Goal: Task Accomplishment & Management: Complete application form

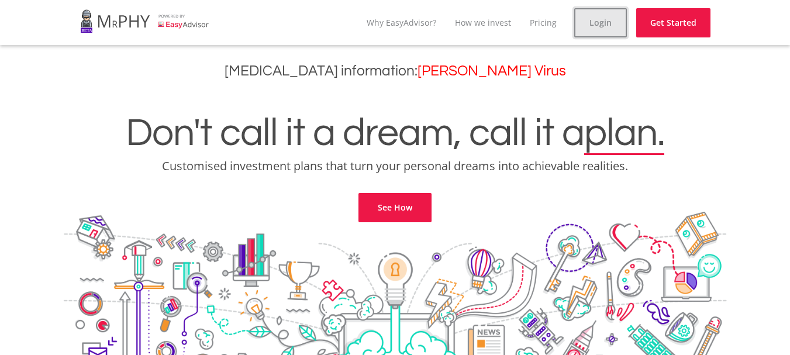
click at [614, 25] on link "Login" at bounding box center [600, 22] width 53 height 29
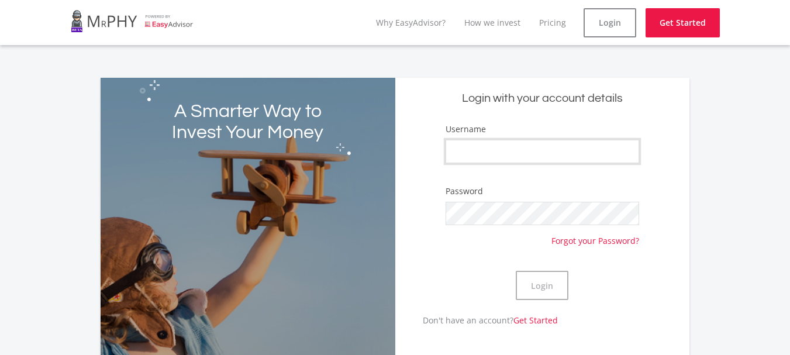
type input "Glenshaun2001"
click at [538, 277] on button "Login" at bounding box center [542, 285] width 53 height 29
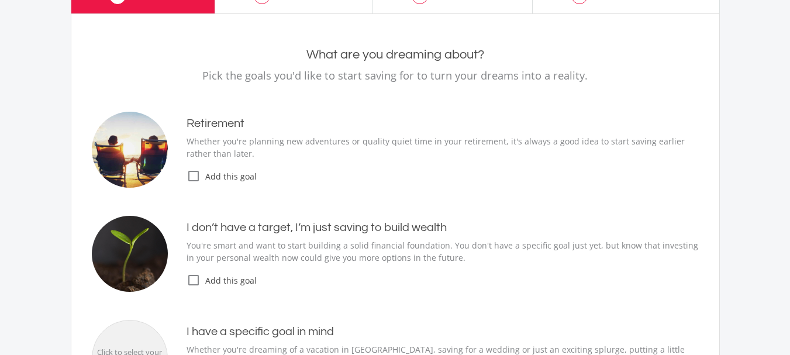
scroll to position [94, 0]
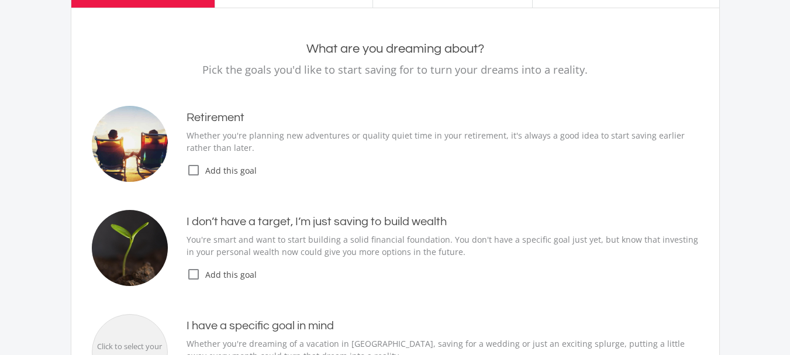
click at [192, 277] on icon "check_box_outline_blank" at bounding box center [193, 274] width 14 height 14
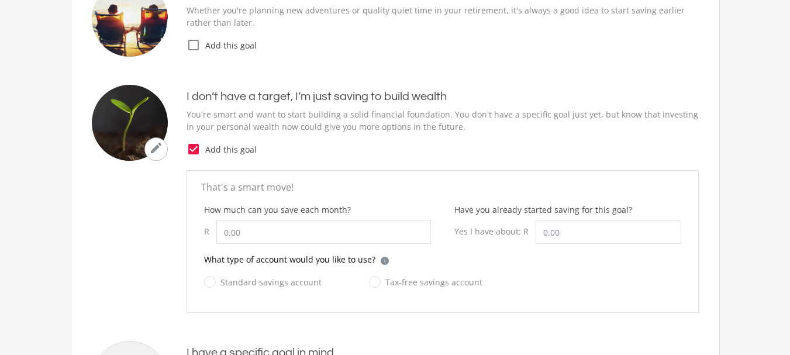
scroll to position [221, 0]
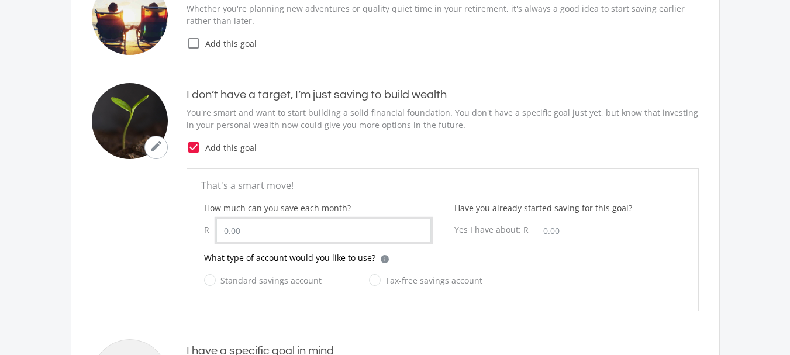
click at [372, 233] on input "How much can you save each month?" at bounding box center [323, 230] width 215 height 23
type input "500.00"
click at [562, 228] on input "Have you already started saving for this goal?" at bounding box center [608, 230] width 146 height 23
type input "500.00"
click at [369, 283] on label "Tax-free savings account" at bounding box center [425, 280] width 113 height 15
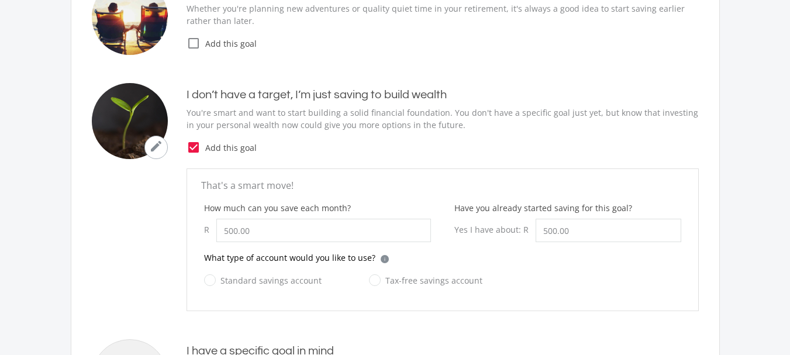
click at [369, 283] on input "Tax-free savings account" at bounding box center [413, 286] width 113 height 23
radio input "true"
click at [210, 282] on label "Standard savings account" at bounding box center [262, 280] width 117 height 15
click at [210, 282] on input "Standard savings account" at bounding box center [250, 286] width 117 height 23
radio input "true"
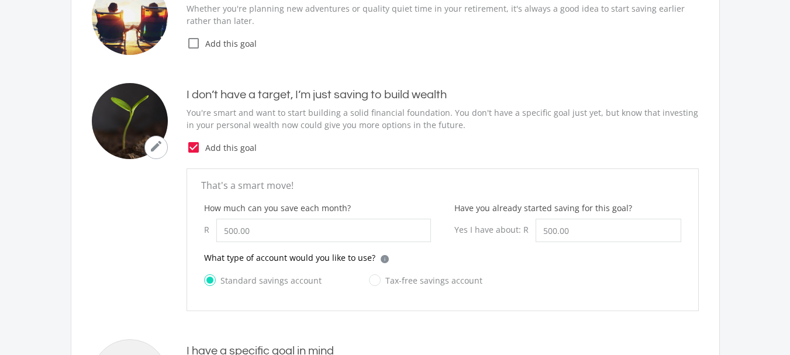
click at [369, 278] on label "Tax-free savings account" at bounding box center [425, 280] width 113 height 15
click at [366, 278] on input "Tax-free savings account" at bounding box center [413, 286] width 113 height 23
radio input "true"
radio input "false"
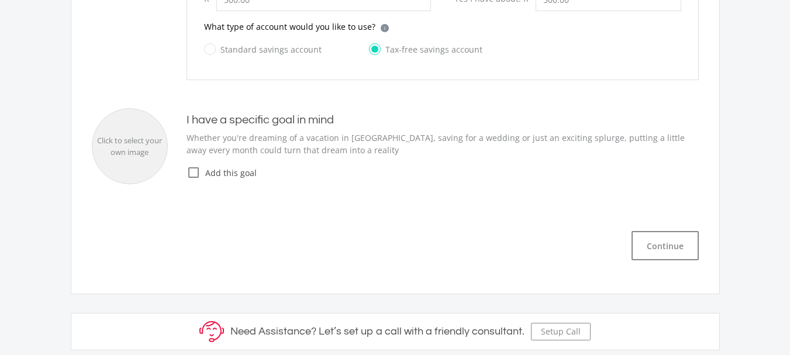
scroll to position [454, 0]
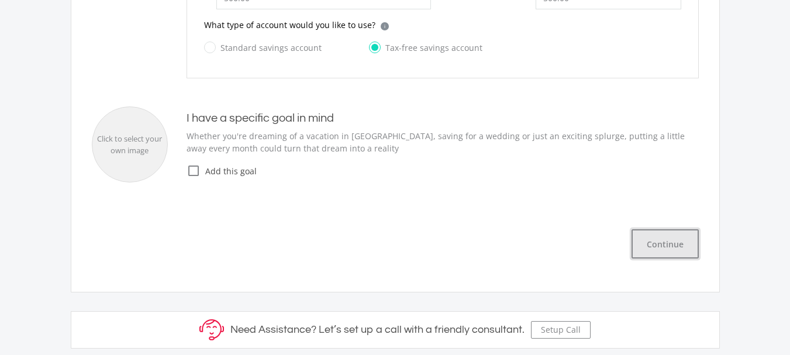
click at [675, 248] on button "Continue" at bounding box center [664, 243] width 67 height 29
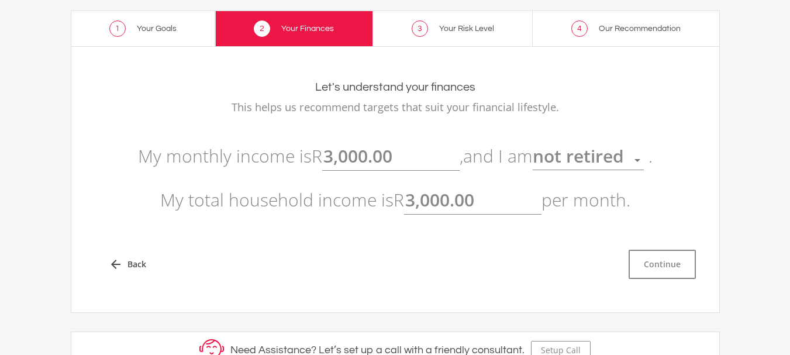
scroll to position [58, 0]
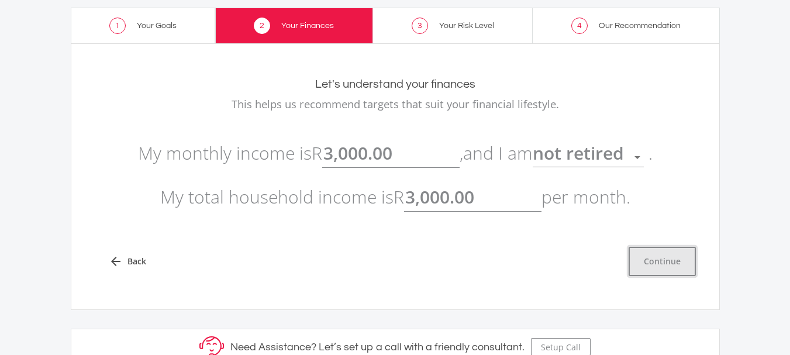
click at [649, 267] on button "Continue" at bounding box center [661, 261] width 67 height 29
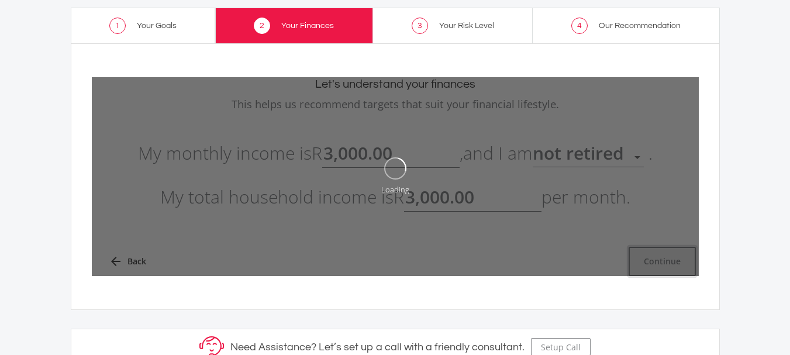
type input "3000"
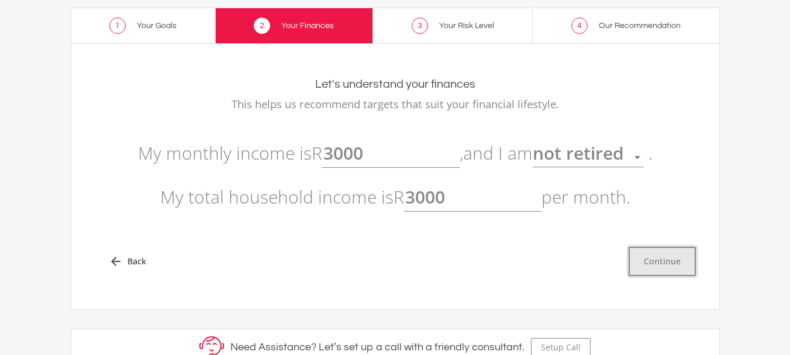
type input "3,000.00"
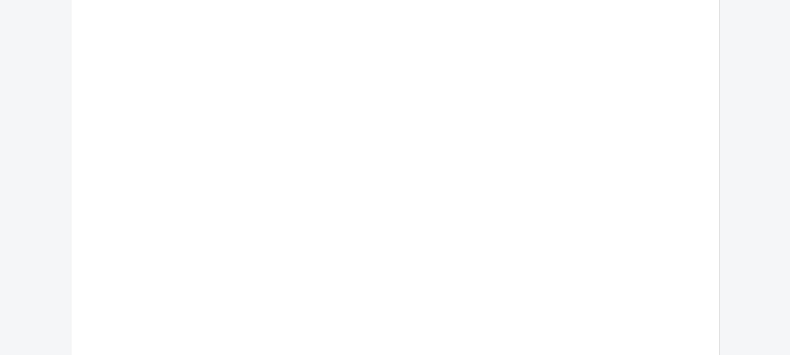
scroll to position [254, 0]
click at [551, 137] on div "What’s your risk number? How much risk can you handle in six months? How do we …" at bounding box center [395, 184] width 607 height 606
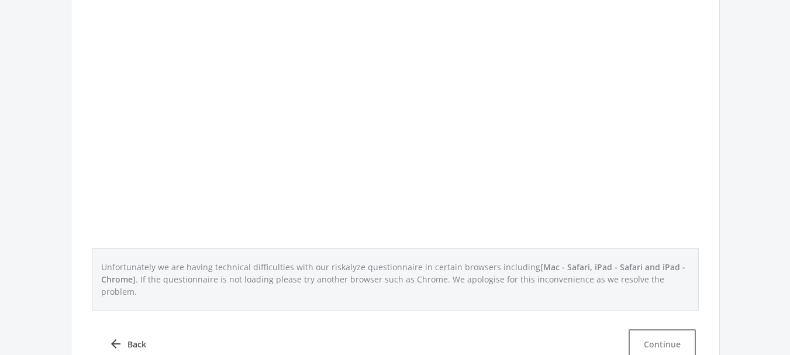
scroll to position [436, 0]
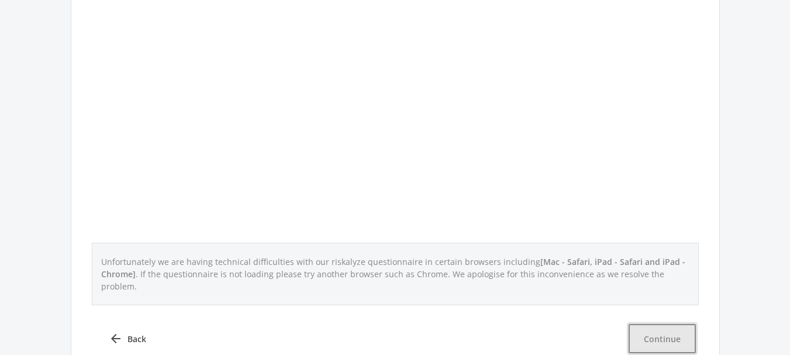
click at [667, 333] on button "Continue" at bounding box center [661, 338] width 67 height 29
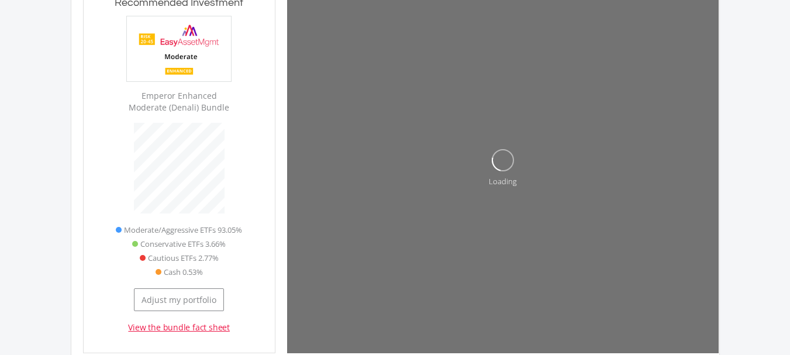
scroll to position [368, 192]
type input "500"
type input "500.00"
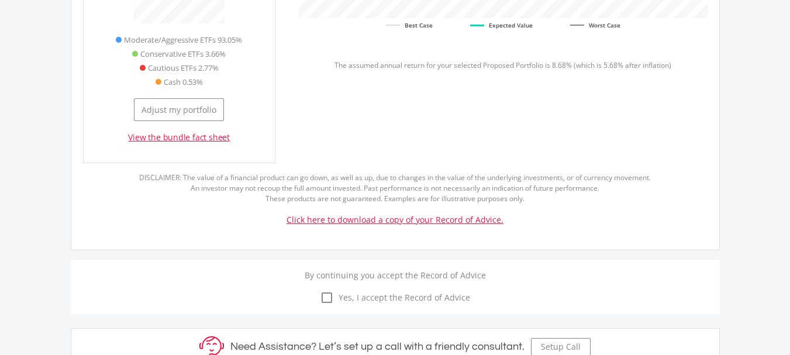
scroll to position [630, 0]
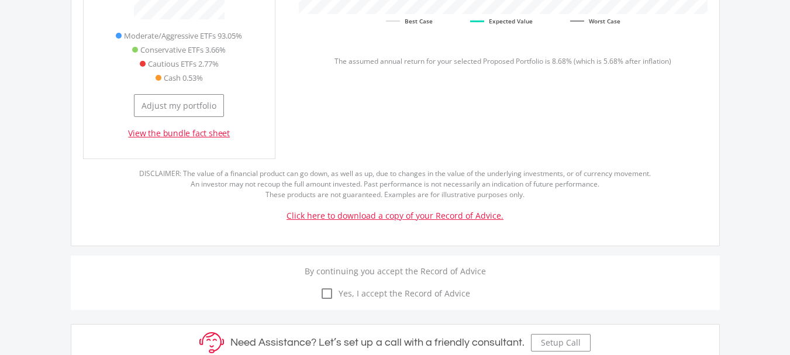
click at [445, 215] on link "Click here to download a copy of your Record of Advice." at bounding box center [394, 215] width 217 height 11
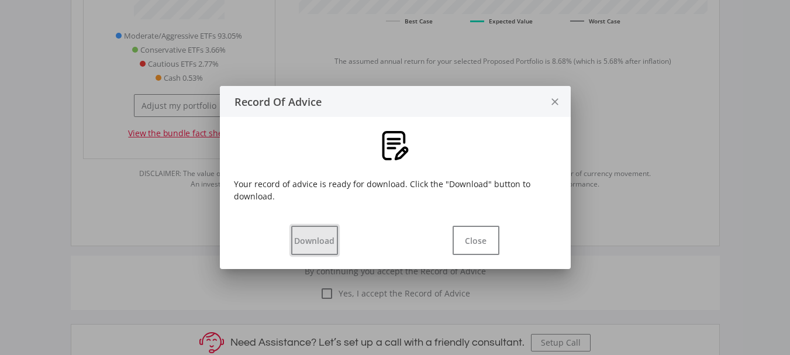
click at [307, 240] on button "Download" at bounding box center [314, 240] width 47 height 29
click at [476, 240] on button "Close" at bounding box center [475, 240] width 47 height 29
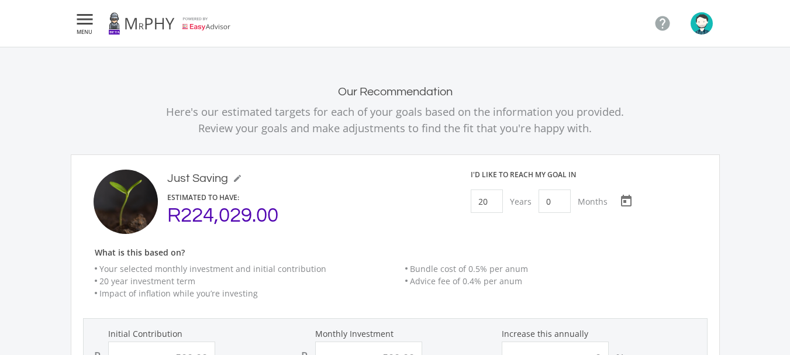
scroll to position [630, 0]
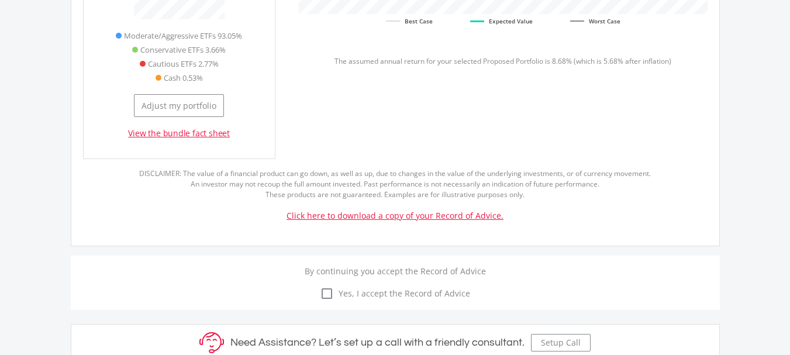
click at [331, 290] on icon "check_box_outline_blank" at bounding box center [327, 293] width 14 height 14
click at [395, 286] on input "check_box_outline_blank check_box Yes, I accept the Record of Advice" at bounding box center [395, 286] width 0 height 0
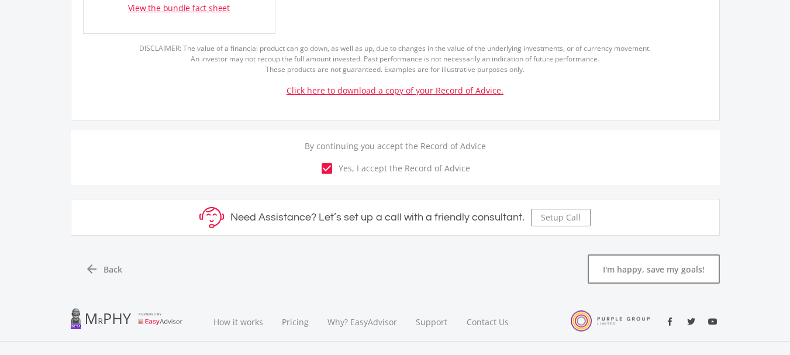
scroll to position [757, 0]
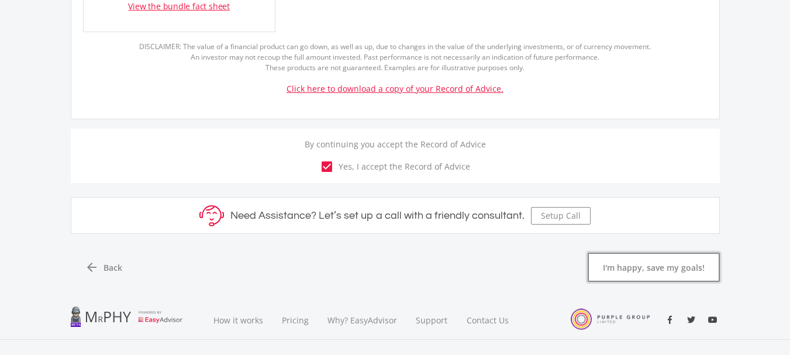
click at [666, 269] on button "I'm happy, save my goals!" at bounding box center [653, 266] width 132 height 29
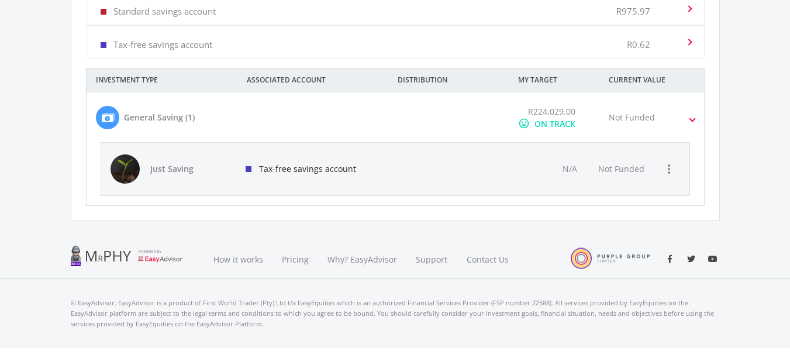
scroll to position [517, 0]
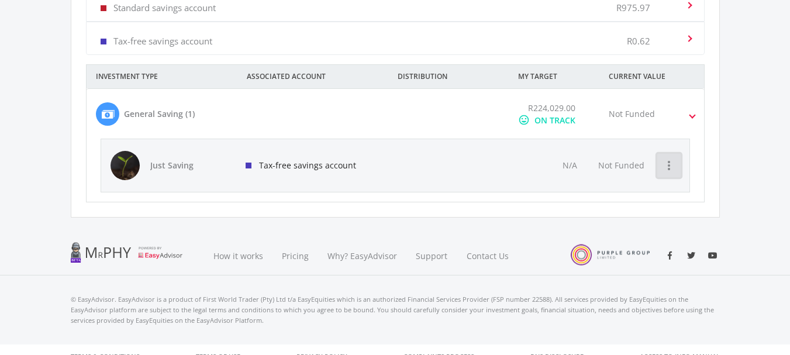
click at [669, 170] on icon "more_vert" at bounding box center [669, 165] width 14 height 14
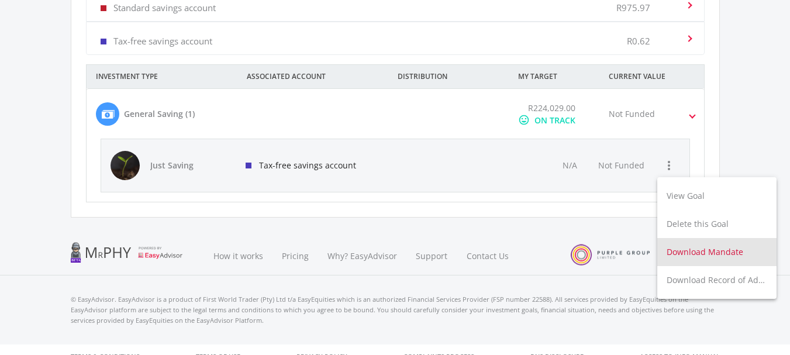
click at [704, 250] on button "Download Mandate" at bounding box center [716, 252] width 119 height 28
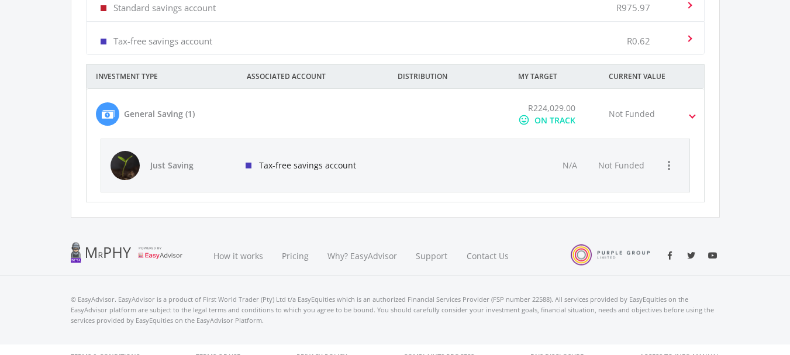
click at [566, 123] on div "ON TRACK" at bounding box center [554, 120] width 41 height 12
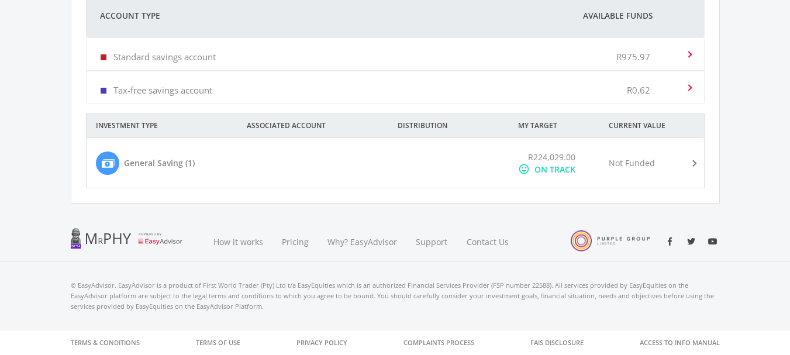
click at [562, 94] on div "Tax-free savings account R0.62" at bounding box center [393, 88] width 584 height 36
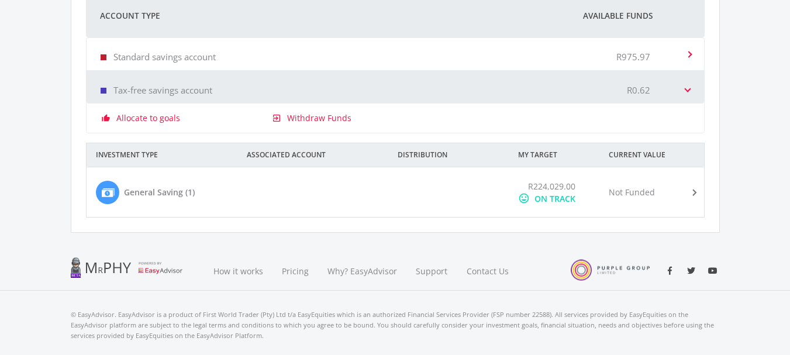
click at [562, 94] on div "Tax-free savings account R0.62" at bounding box center [393, 88] width 584 height 36
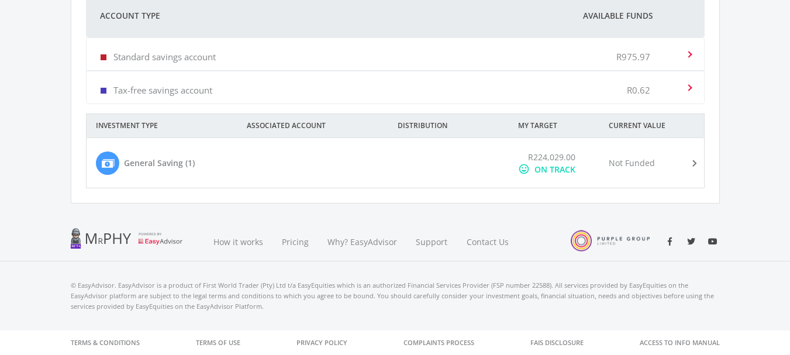
click at [562, 94] on div "Tax-free savings account R0.62" at bounding box center [393, 88] width 584 height 36
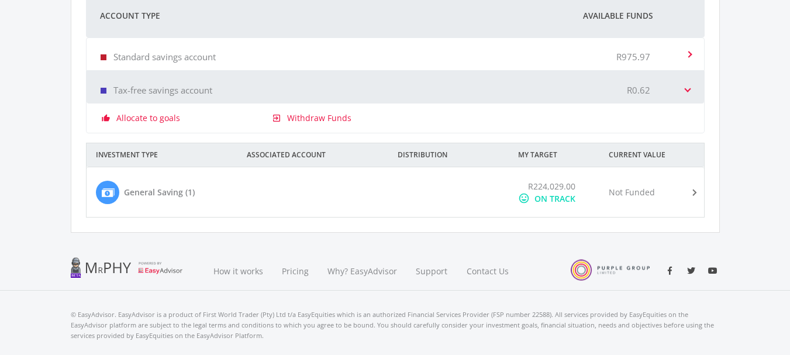
click at [562, 94] on div "Tax-free savings account R0.62" at bounding box center [393, 88] width 584 height 36
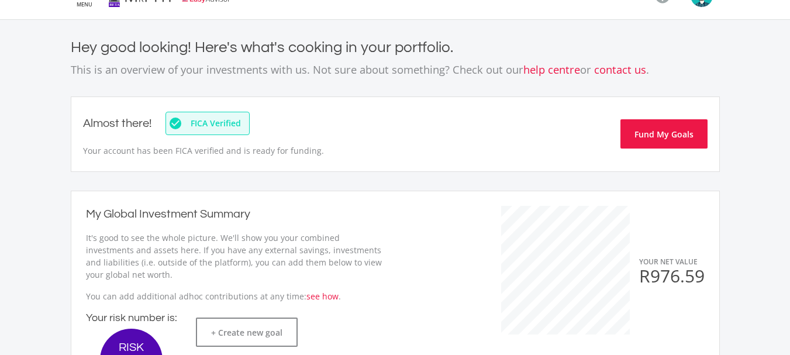
scroll to position [30, 0]
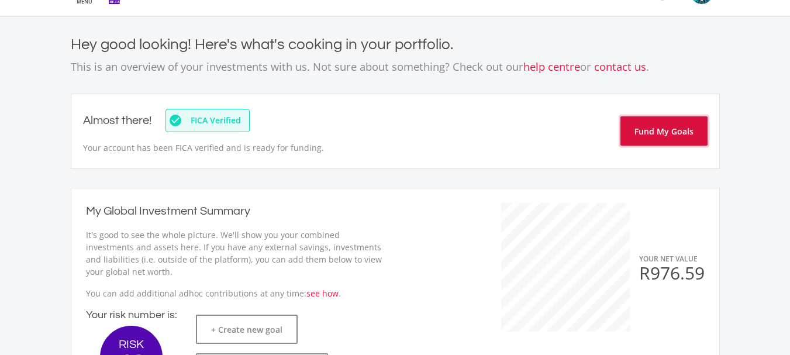
click at [679, 133] on button "Fund My Goals" at bounding box center [663, 130] width 87 height 29
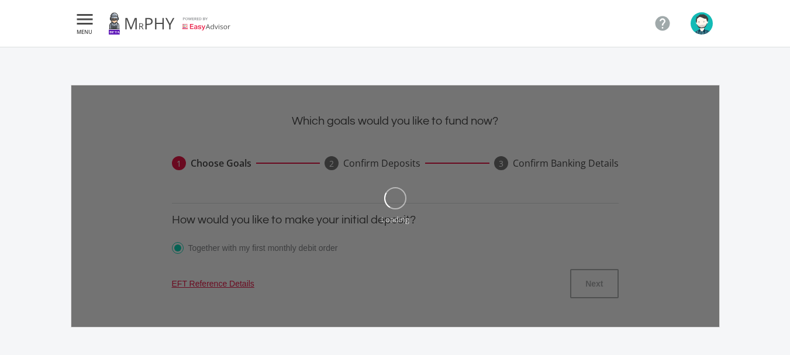
click at [587, 287] on div "Loading" at bounding box center [395, 205] width 648 height 241
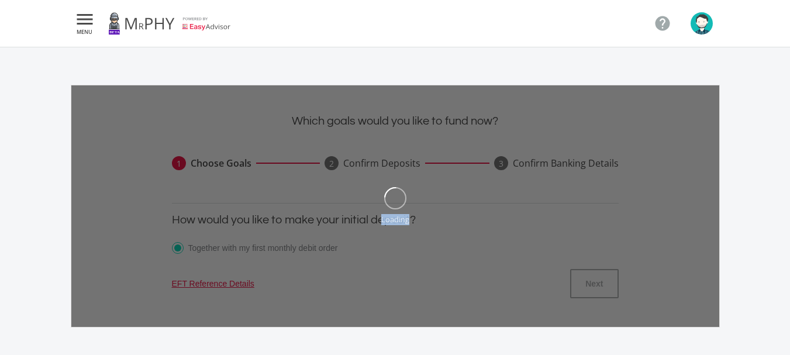
click at [587, 287] on div "Loading" at bounding box center [395, 205] width 648 height 241
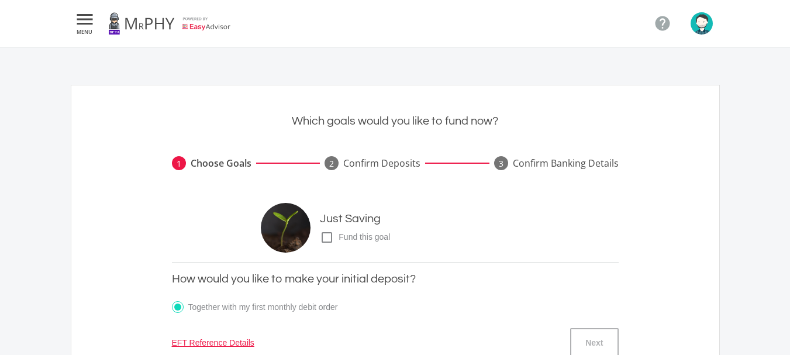
click at [327, 239] on icon "check_box_outline_blank" at bounding box center [327, 237] width 14 height 14
click at [308, 233] on input "check_box_outline_blank check_box Fund this goal" at bounding box center [308, 233] width 0 height 0
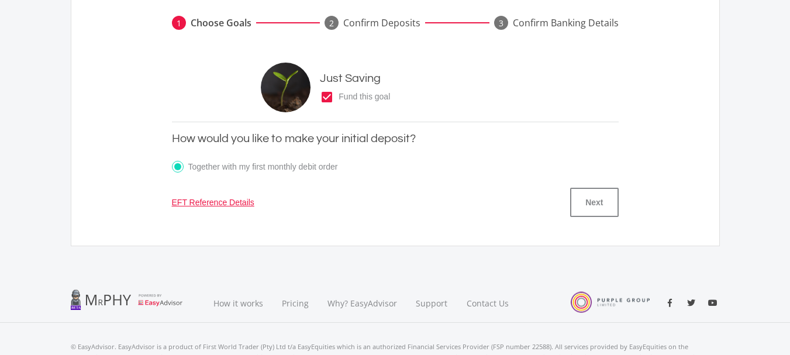
scroll to position [139, 0]
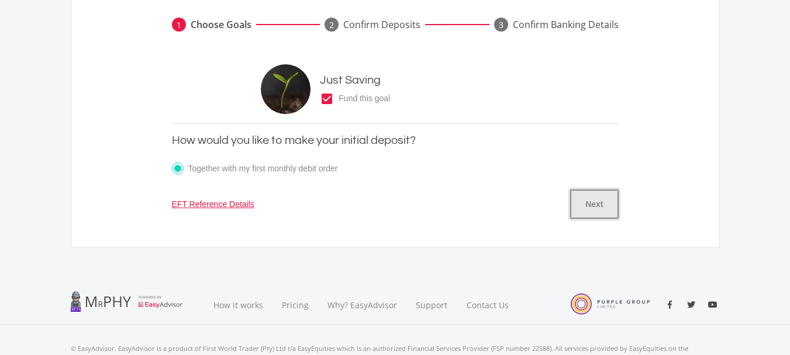
click at [601, 207] on button "Next" at bounding box center [594, 203] width 48 height 29
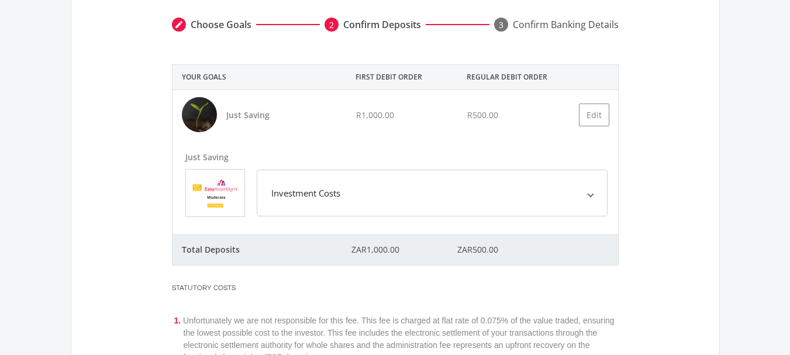
click at [588, 198] on span at bounding box center [590, 192] width 5 height 13
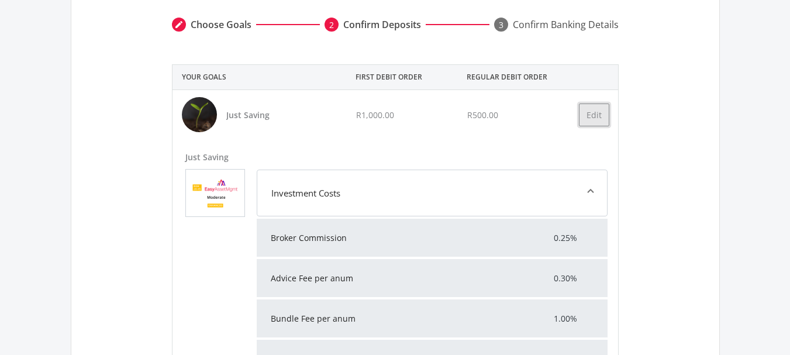
click at [594, 121] on button "Edit" at bounding box center [594, 114] width 30 height 23
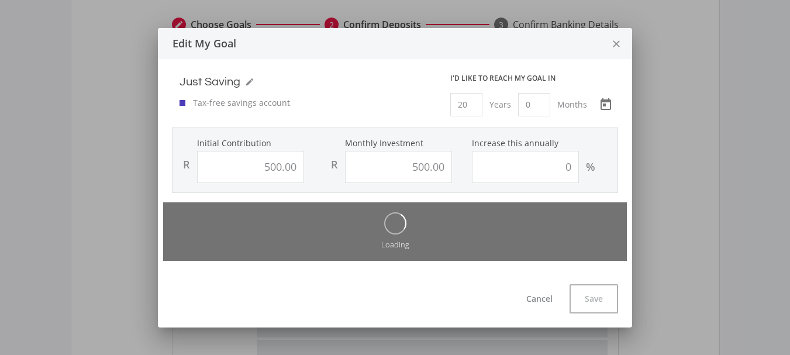
scroll to position [0, 0]
click at [465, 108] on input "20" at bounding box center [466, 104] width 32 height 23
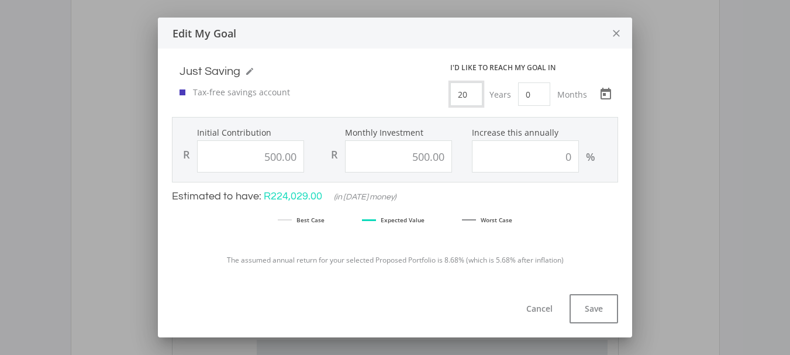
scroll to position [302, 455]
type input "0"
type input "1"
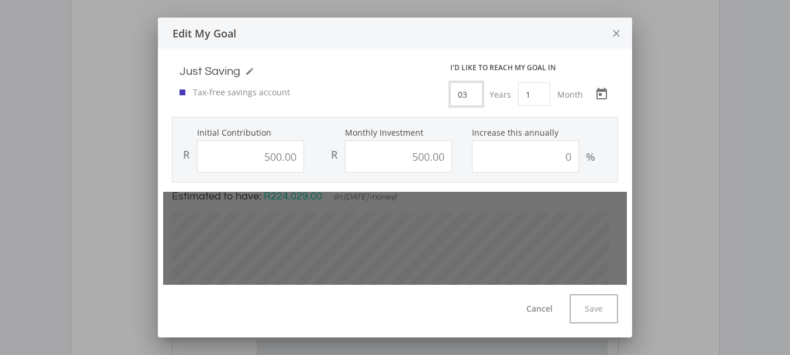
type input "3"
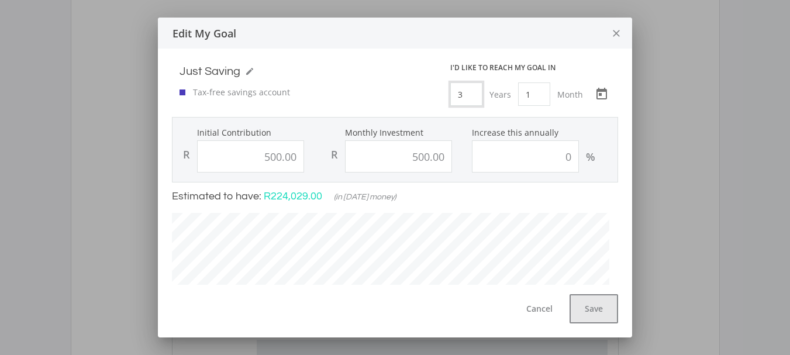
type input "3"
click at [590, 310] on button "Save" at bounding box center [593, 308] width 49 height 29
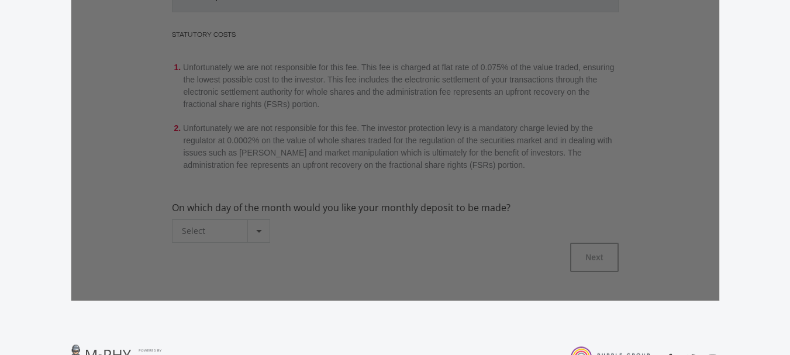
scroll to position [637, 0]
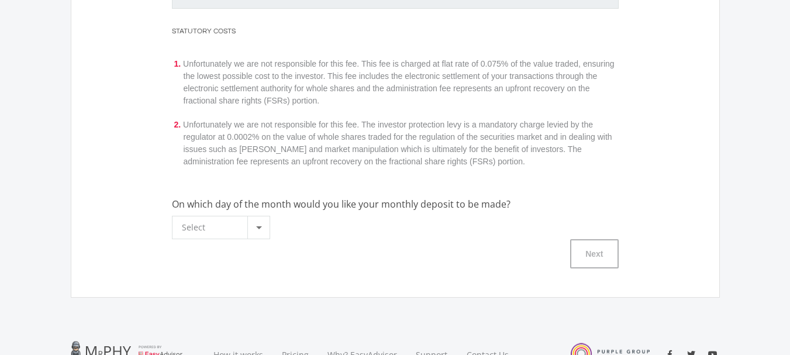
click at [257, 228] on div at bounding box center [259, 227] width 6 height 3
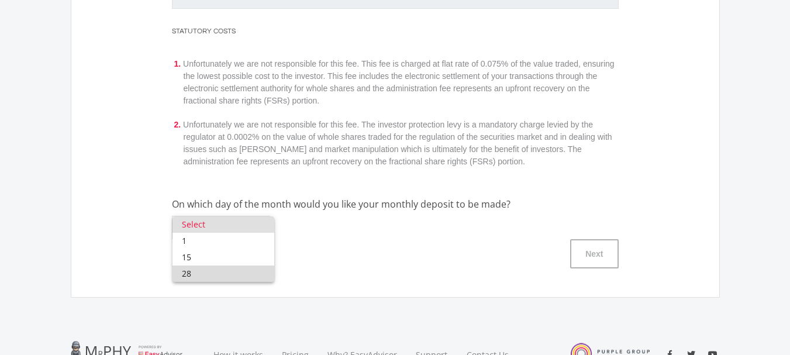
click at [219, 273] on span "28" at bounding box center [224, 273] width 84 height 16
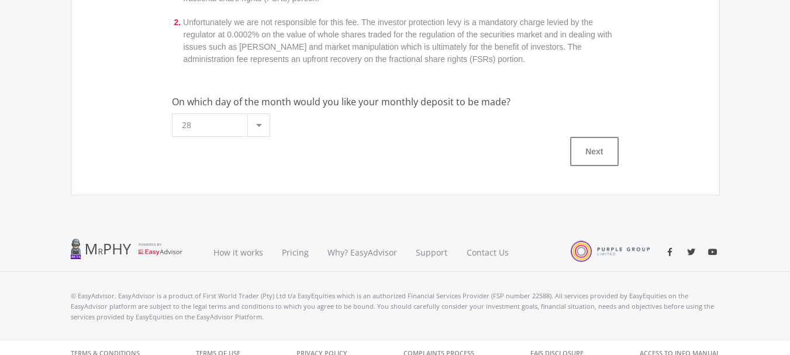
scroll to position [742, 0]
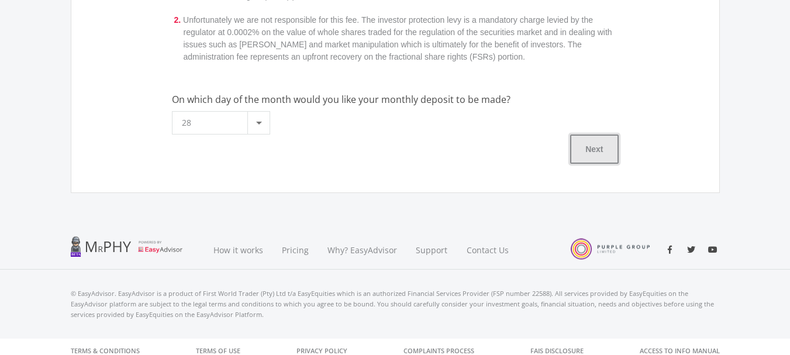
click at [586, 143] on button "Next" at bounding box center [594, 148] width 48 height 29
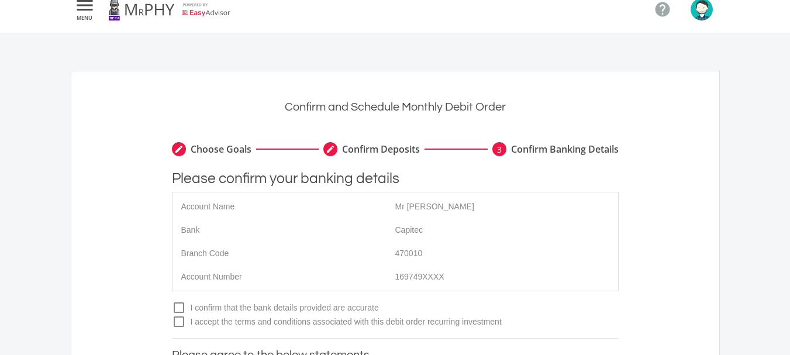
scroll to position [0, 0]
